Goal: Navigation & Orientation: Find specific page/section

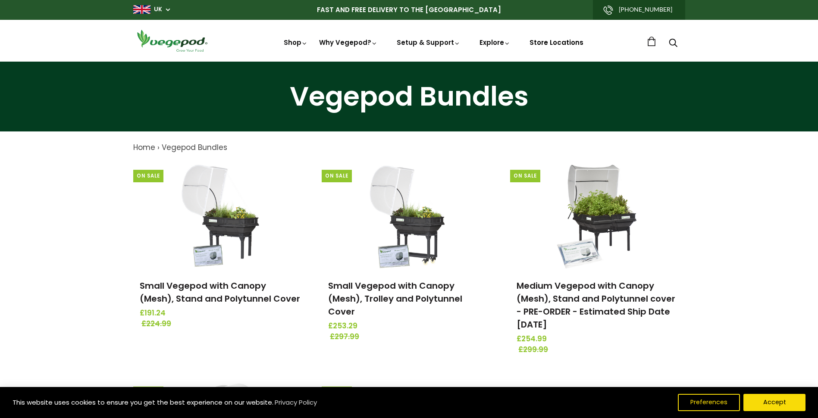
click at [558, 42] on link "Store Locations" at bounding box center [556, 42] width 54 height 9
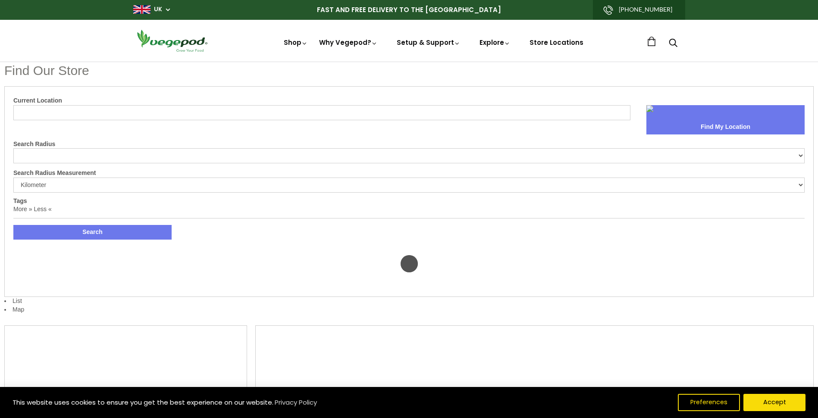
select select "m"
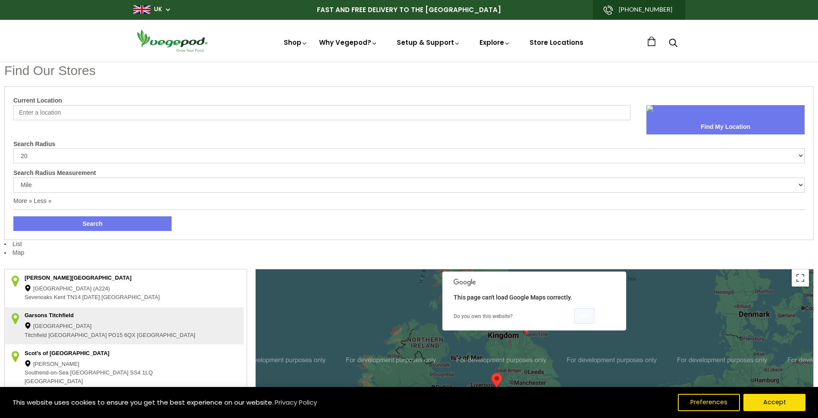
click at [584, 322] on button "OK" at bounding box center [584, 316] width 20 height 16
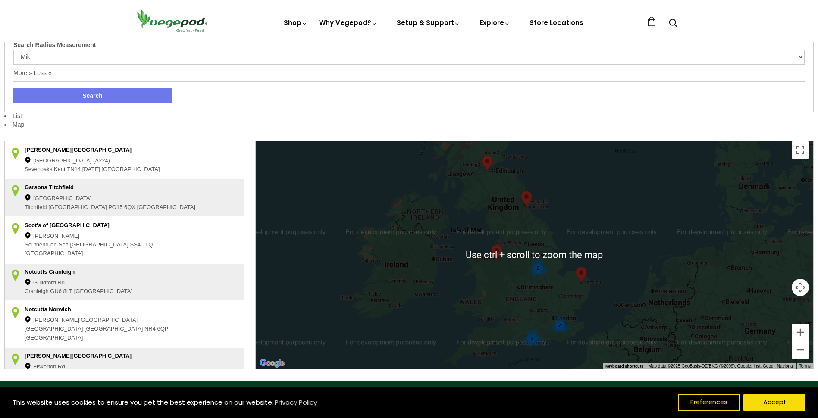
scroll to position [129, 0]
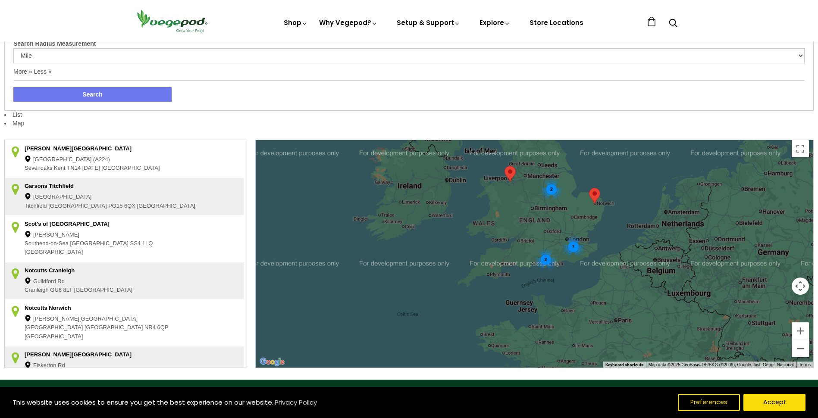
drag, startPoint x: 583, startPoint y: 248, endPoint x: 595, endPoint y: 183, distance: 66.2
click at [595, 183] on div "7 2 2" at bounding box center [534, 254] width 557 height 228
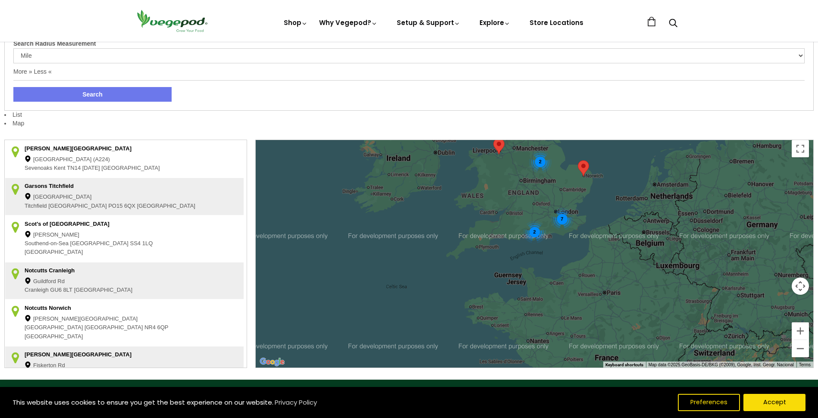
drag, startPoint x: 567, startPoint y: 248, endPoint x: 554, endPoint y: 220, distance: 30.5
click at [554, 220] on div "7" at bounding box center [562, 218] width 23 height 23
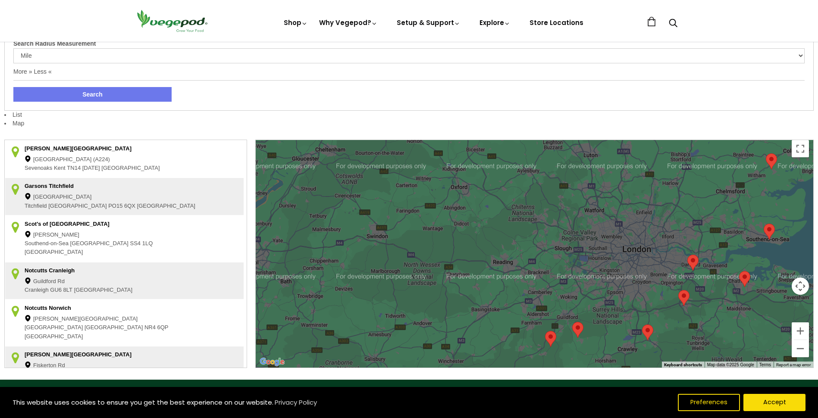
drag, startPoint x: 491, startPoint y: 265, endPoint x: 632, endPoint y: 266, distance: 141.8
click at [632, 266] on div at bounding box center [534, 254] width 557 height 228
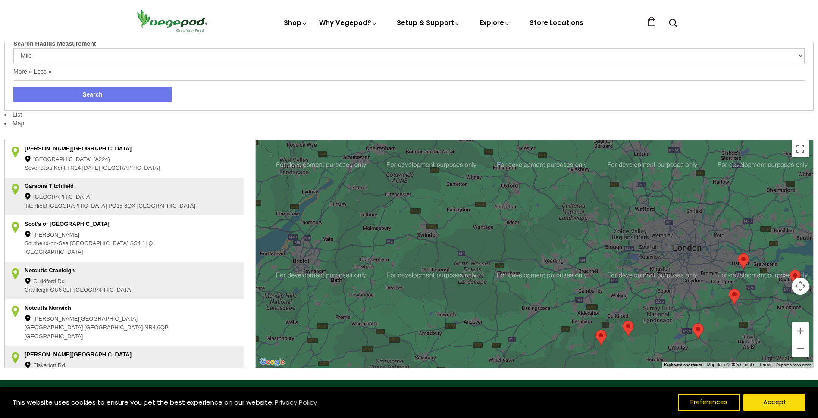
drag, startPoint x: 463, startPoint y: 260, endPoint x: 519, endPoint y: 260, distance: 55.2
click at [519, 260] on div at bounding box center [534, 254] width 557 height 228
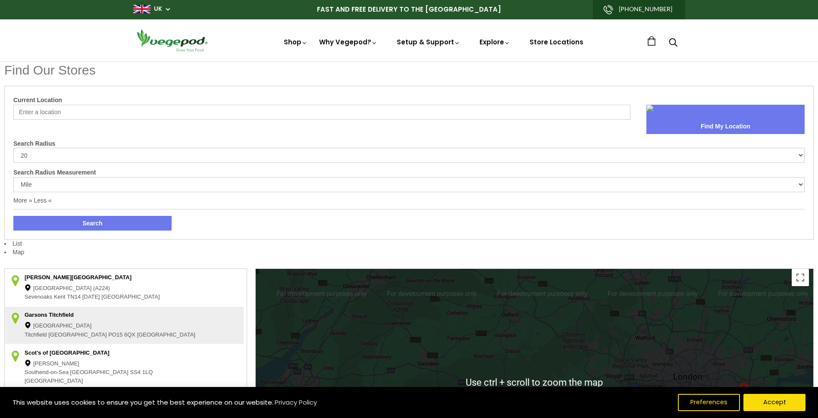
scroll to position [0, 0]
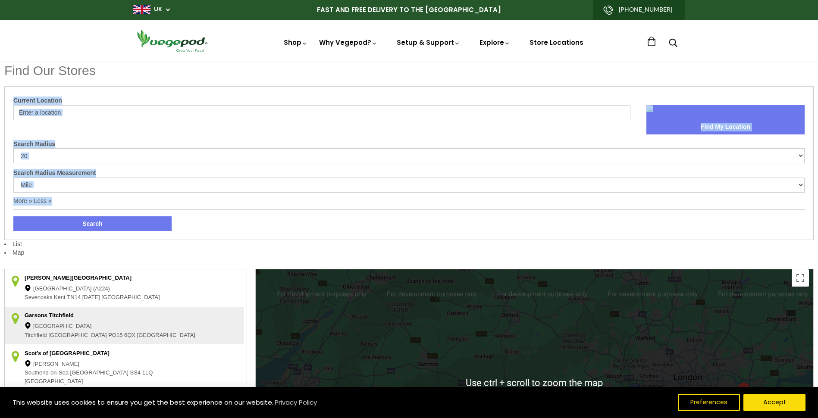
drag, startPoint x: 470, startPoint y: 221, endPoint x: 488, endPoint y: 68, distance: 153.7
click at [488, 68] on div "Find Our Stores Current Location Find My Location Search Radius 10 20 30 40 No …" at bounding box center [408, 286] width 809 height 448
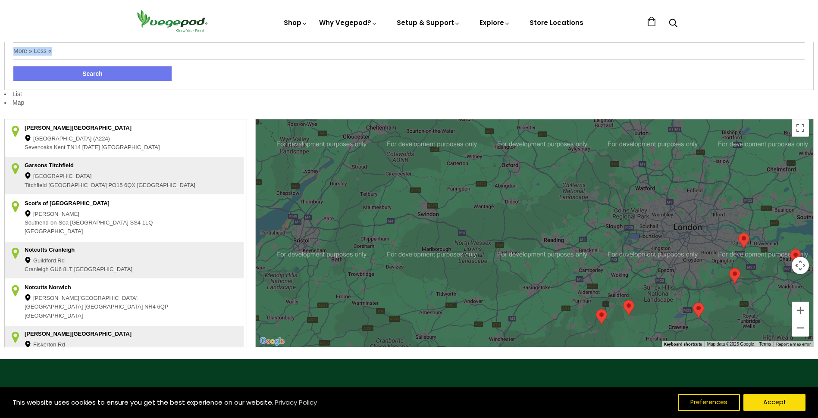
scroll to position [172, 0]
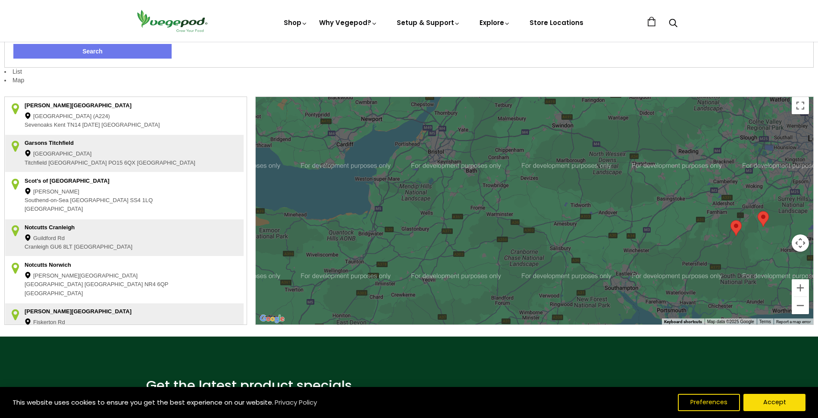
drag, startPoint x: 469, startPoint y: 223, endPoint x: 604, endPoint y: 156, distance: 150.4
click at [604, 156] on div at bounding box center [534, 211] width 557 height 228
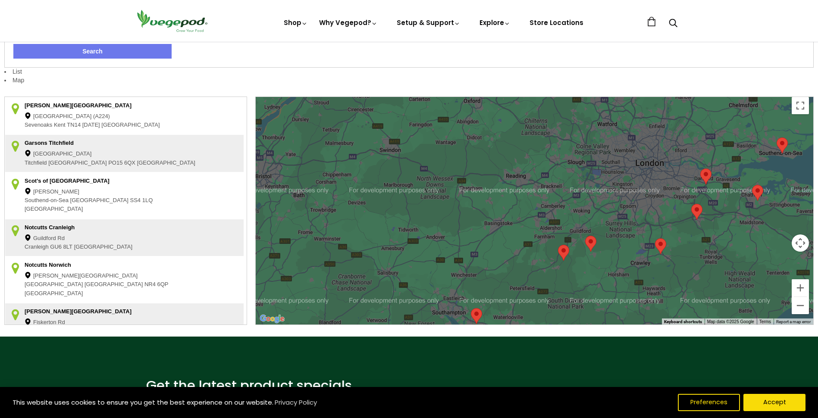
drag, startPoint x: 606, startPoint y: 159, endPoint x: 432, endPoint y: 184, distance: 175.1
click at [432, 184] on div at bounding box center [534, 211] width 557 height 228
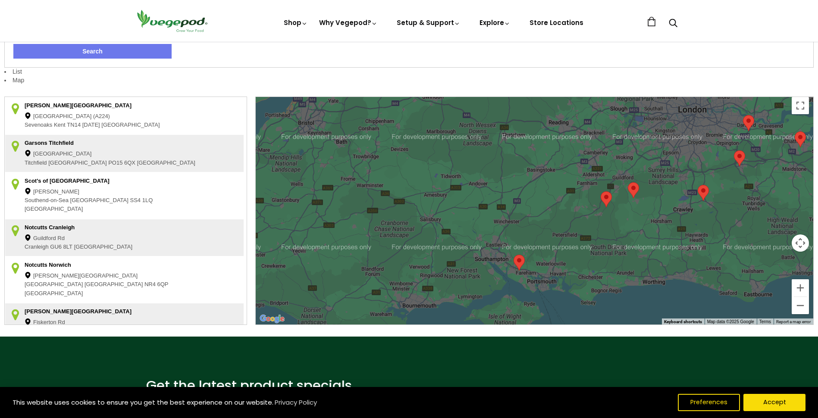
drag, startPoint x: 419, startPoint y: 247, endPoint x: 463, endPoint y: 191, distance: 71.7
click at [463, 191] on div at bounding box center [534, 211] width 557 height 228
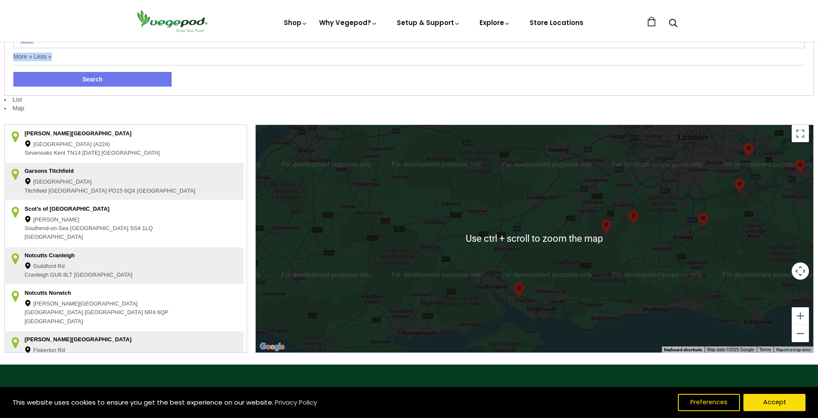
scroll to position [216, 0]
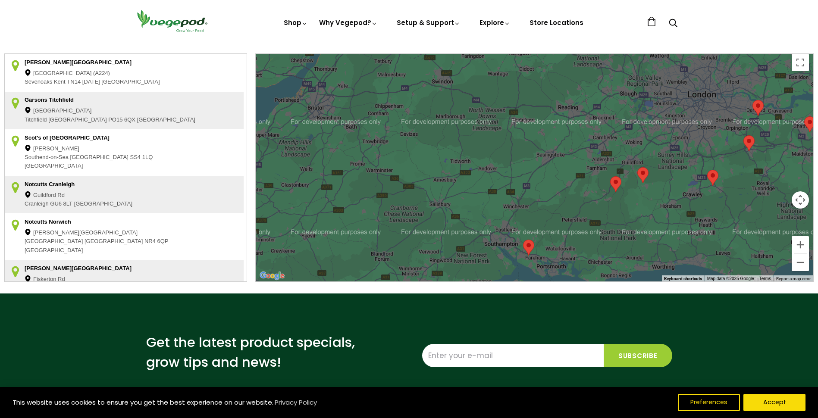
drag, startPoint x: 376, startPoint y: 163, endPoint x: 386, endPoint y: 193, distance: 31.9
click at [386, 193] on div at bounding box center [534, 168] width 557 height 228
